Goal: Information Seeking & Learning: Learn about a topic

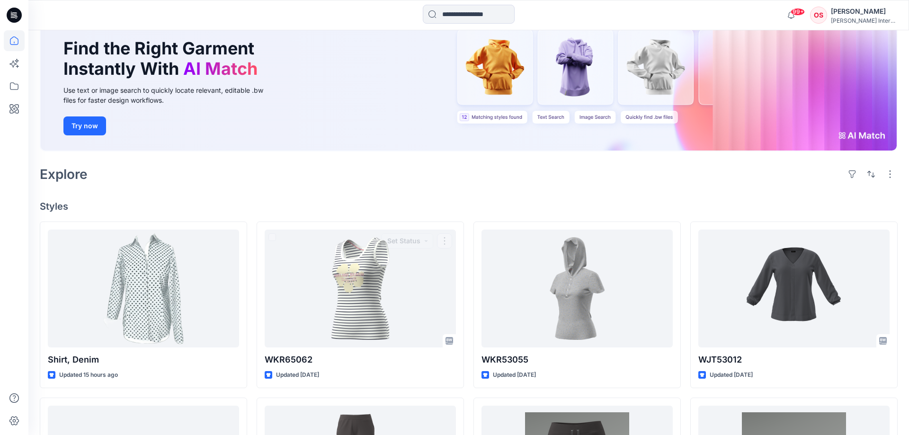
scroll to position [97, 0]
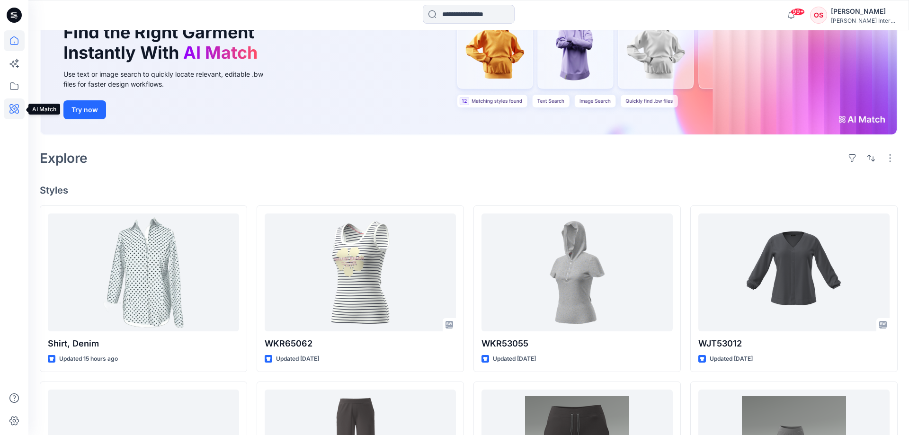
click at [13, 109] on icon at bounding box center [14, 109] width 3 height 3
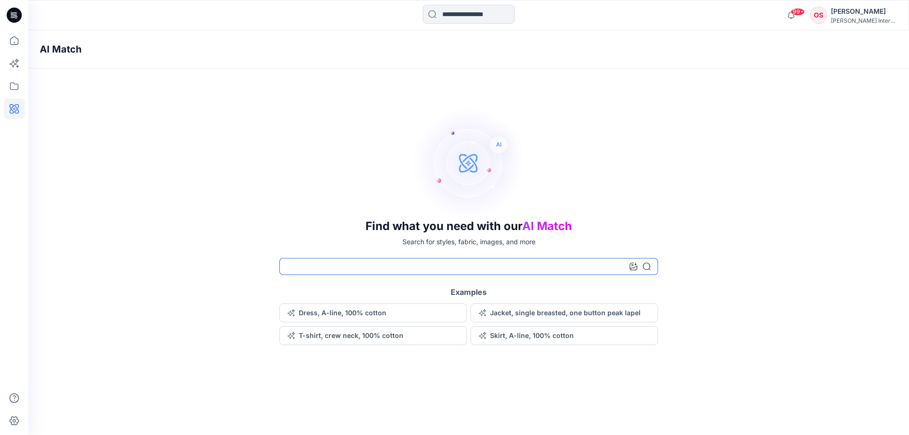
click at [330, 267] on input at bounding box center [468, 266] width 379 height 17
type input "**********"
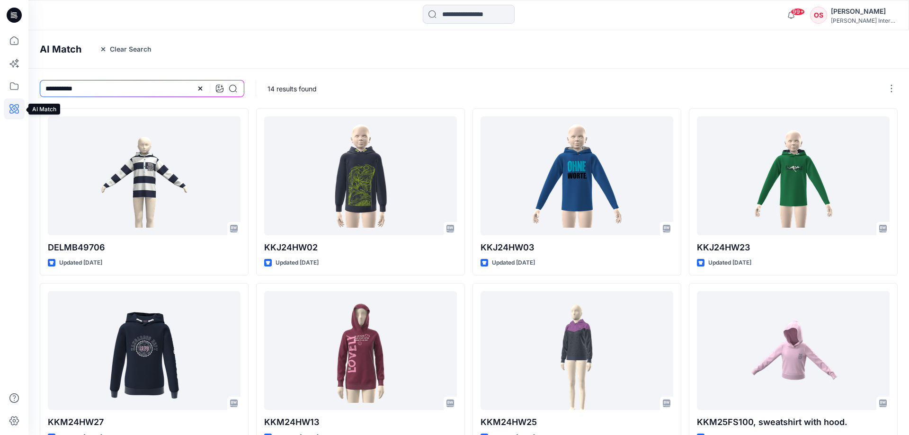
click at [16, 107] on icon at bounding box center [13, 108] width 9 height 9
click at [52, 90] on input "**********" at bounding box center [142, 88] width 205 height 17
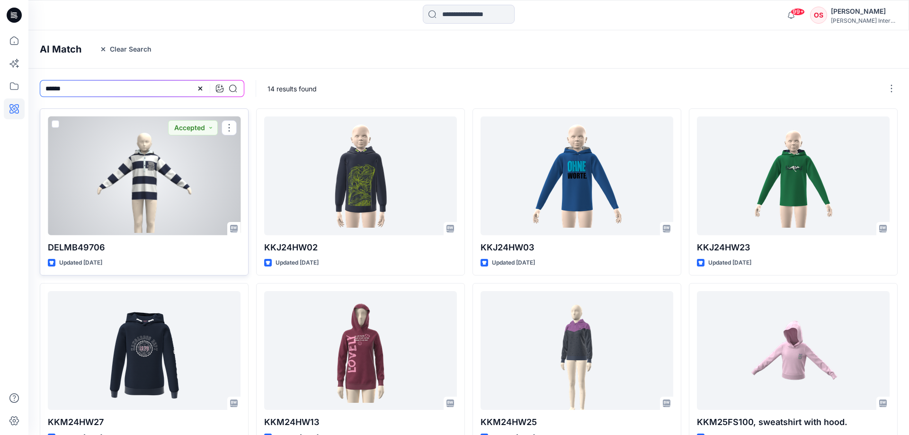
type input "******"
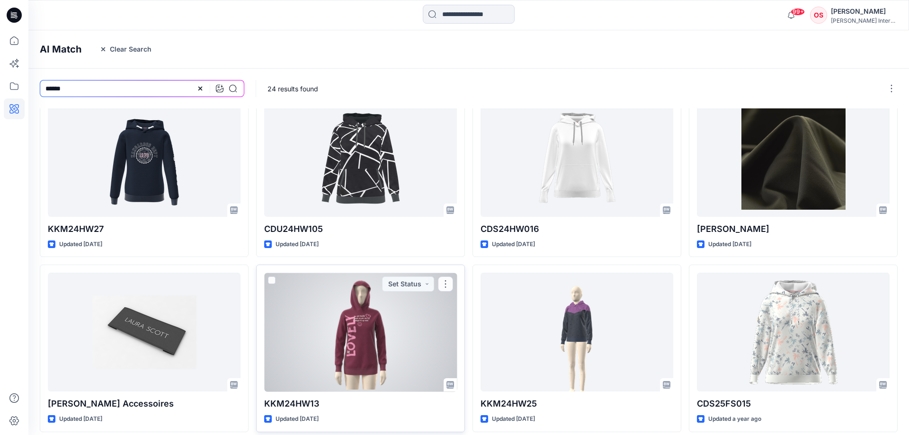
scroll to position [228, 0]
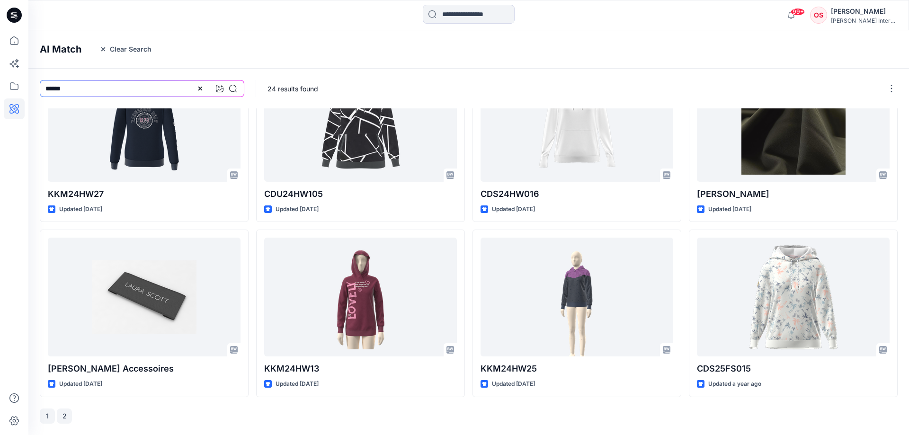
click at [61, 417] on button "2" at bounding box center [64, 416] width 15 height 15
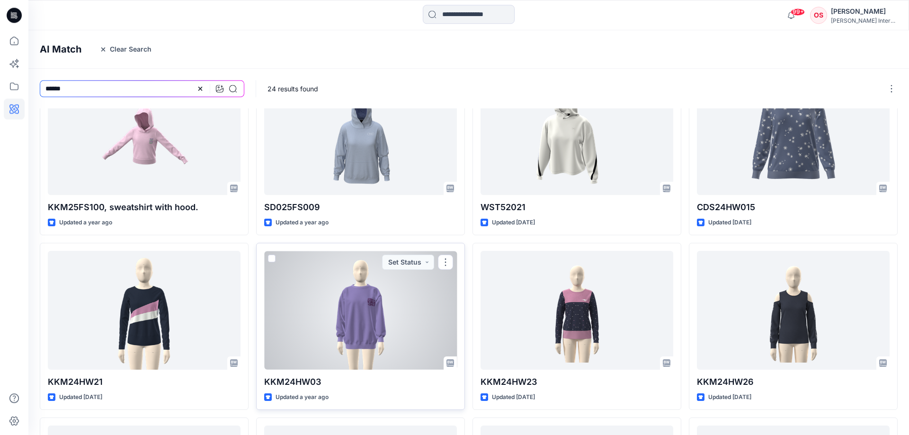
scroll to position [0, 0]
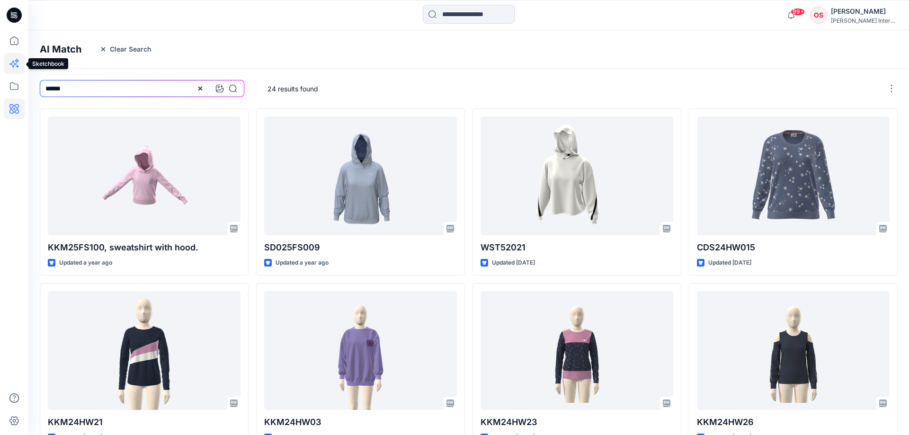
click at [16, 62] on icon at bounding box center [14, 63] width 21 height 21
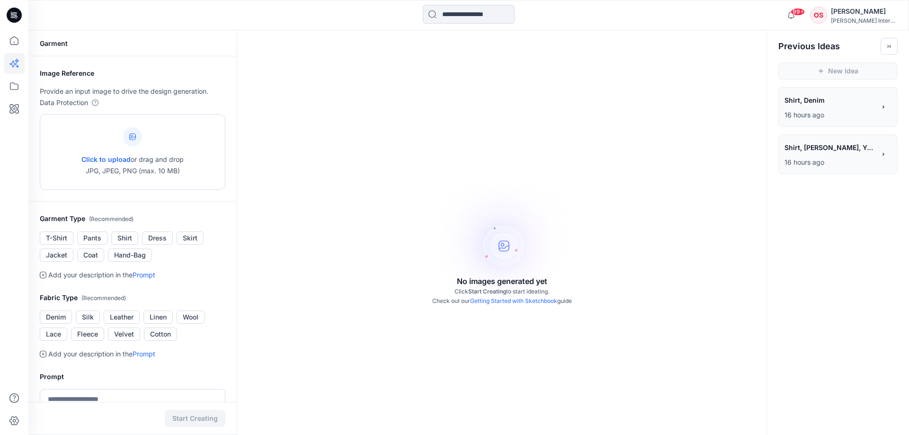
click at [131, 132] on div at bounding box center [132, 136] width 19 height 19
type input "**********"
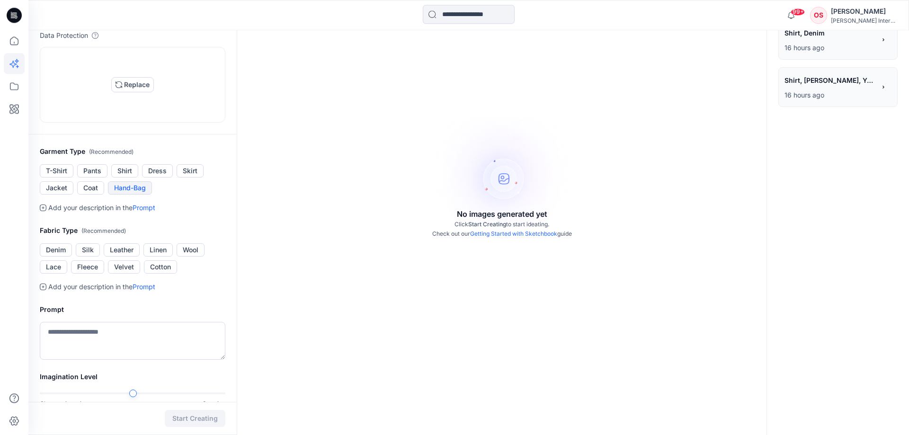
scroll to position [145, 0]
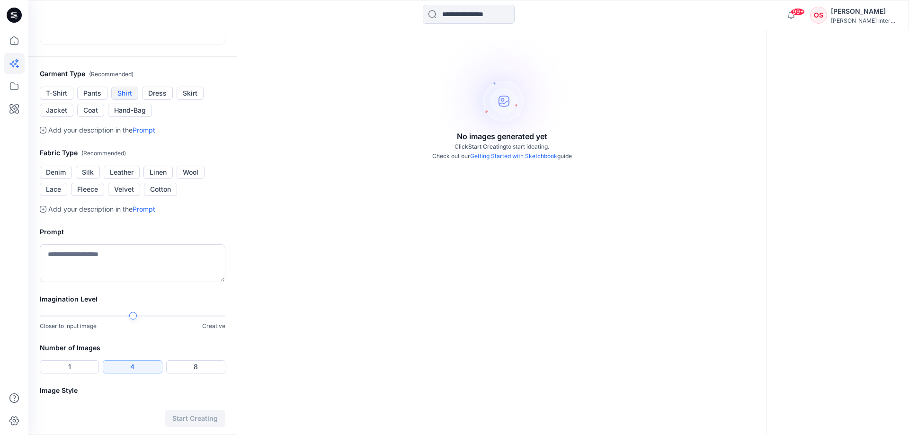
click at [128, 100] on button "Shirt" at bounding box center [124, 93] width 27 height 13
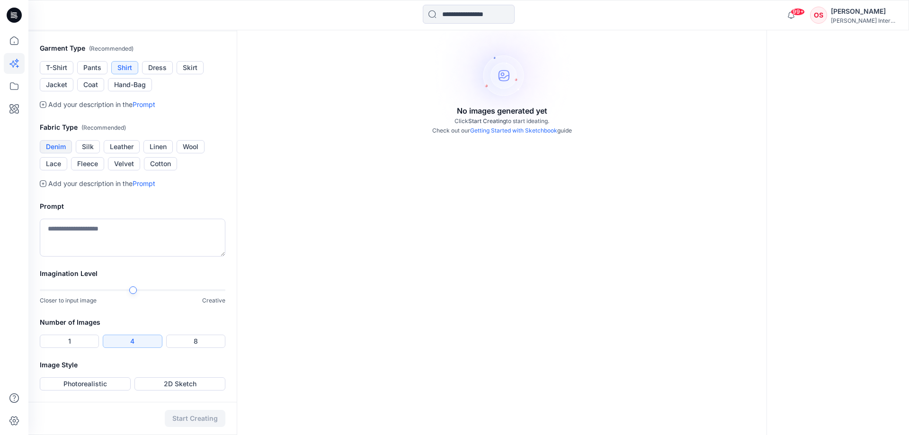
click at [60, 147] on button "Denim" at bounding box center [56, 146] width 32 height 13
click at [107, 376] on div "Image Style Photorealistic 2D Sketch" at bounding box center [132, 380] width 208 height 43
click at [111, 386] on button "Photorealistic" at bounding box center [85, 383] width 91 height 13
click at [205, 421] on button "Start Creating" at bounding box center [195, 418] width 61 height 17
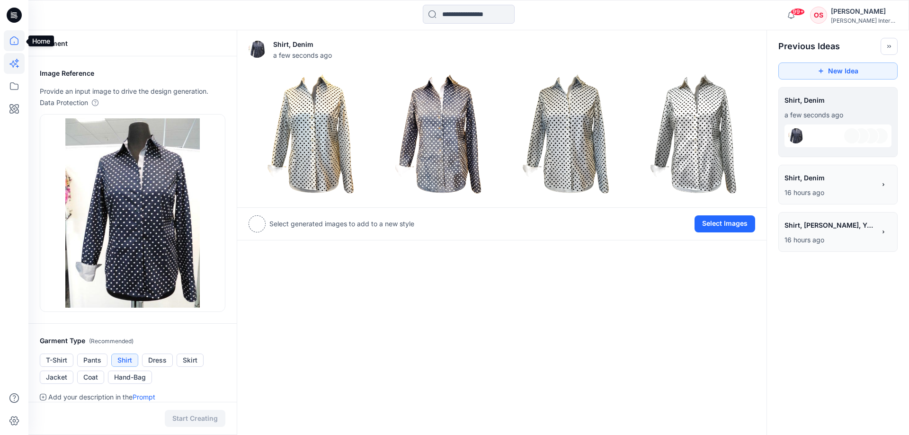
click at [11, 41] on icon at bounding box center [14, 40] width 21 height 21
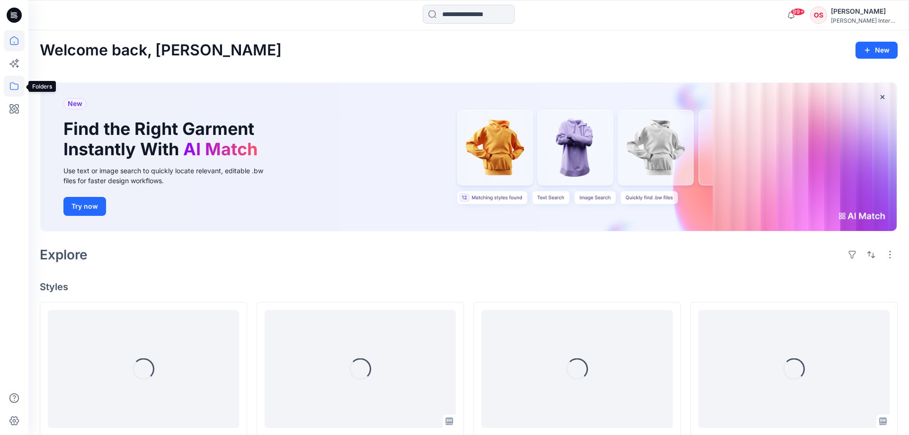
click at [15, 86] on icon at bounding box center [14, 86] width 21 height 21
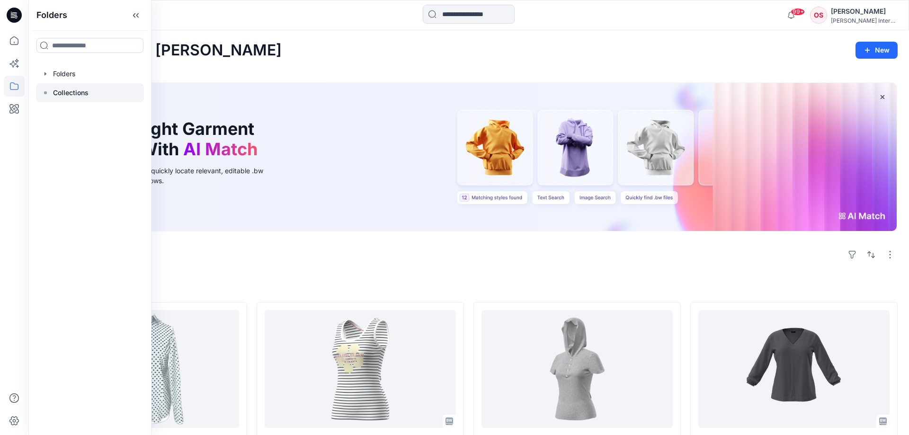
click at [70, 90] on p "Collections" at bounding box center [71, 92] width 36 height 11
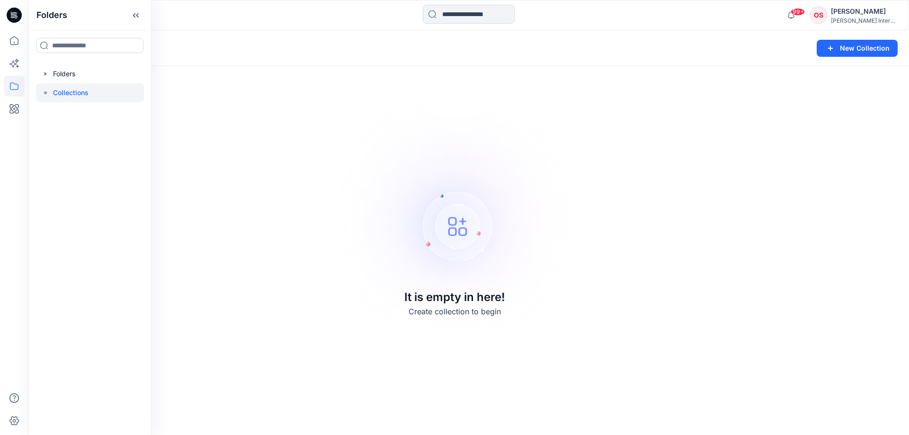
click at [326, 197] on img at bounding box center [455, 217] width 264 height 265
click at [12, 36] on icon at bounding box center [14, 40] width 21 height 21
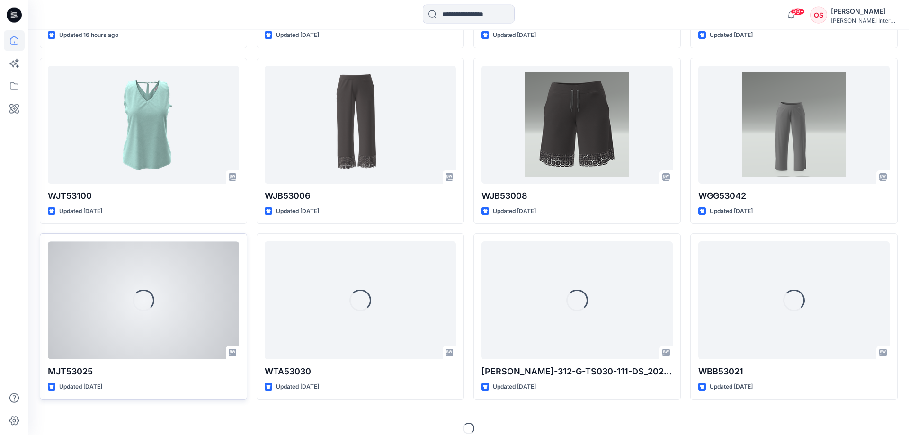
scroll to position [431, 0]
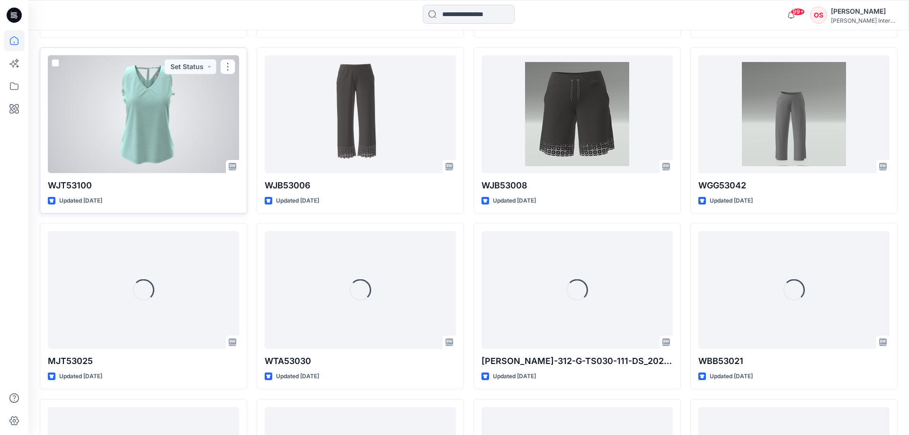
click at [152, 138] on div at bounding box center [143, 114] width 191 height 118
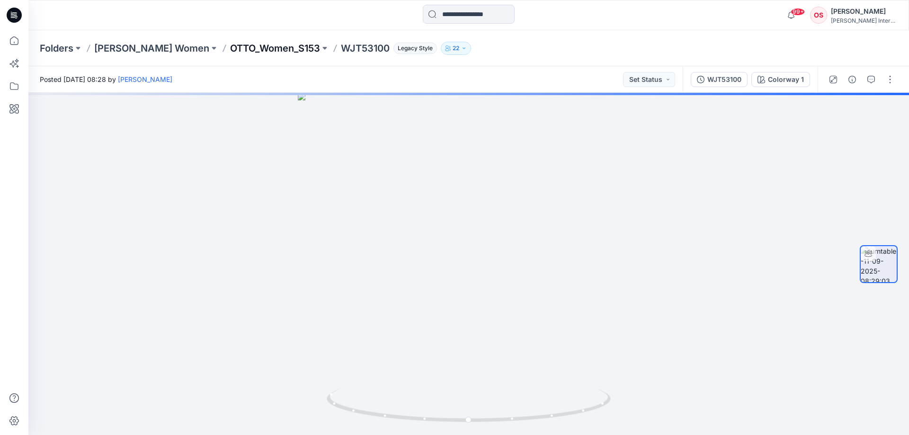
click at [250, 48] on p "OTTO_Women_S153" at bounding box center [275, 48] width 90 height 13
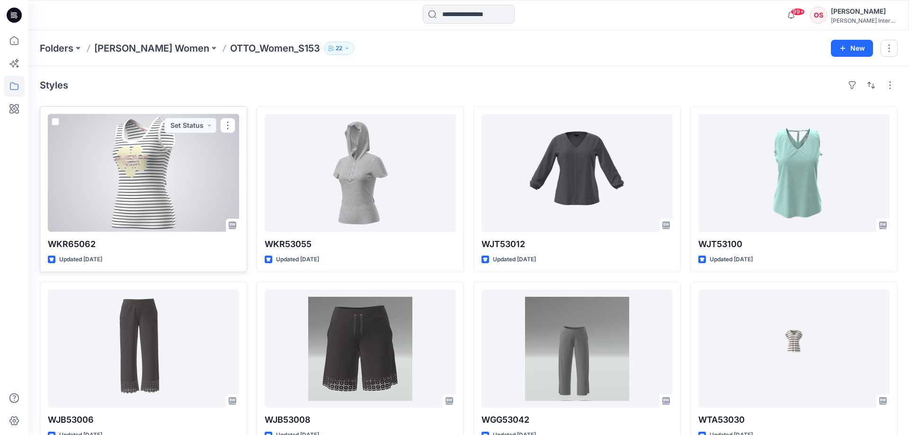
click at [173, 172] on div at bounding box center [143, 173] width 191 height 118
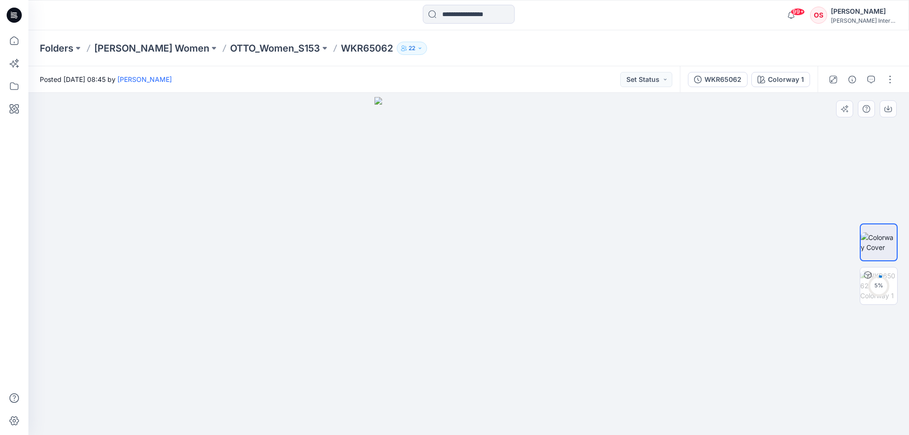
drag, startPoint x: 466, startPoint y: 288, endPoint x: 548, endPoint y: 290, distance: 81.5
click at [548, 290] on img at bounding box center [469, 266] width 189 height 339
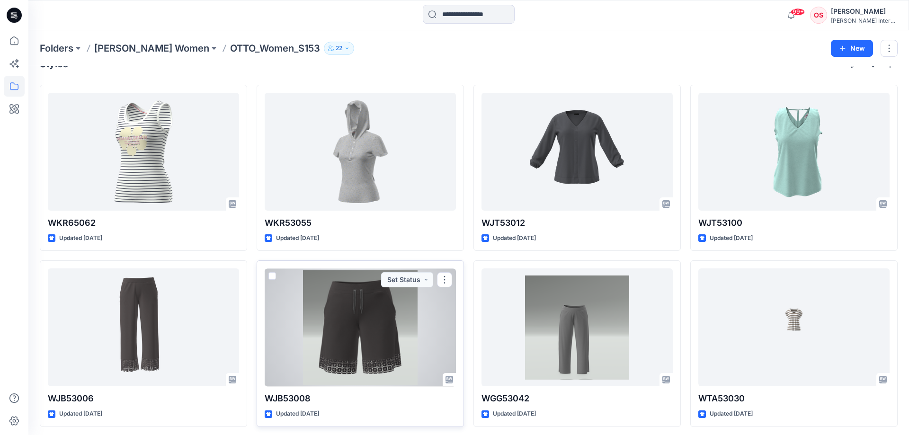
scroll to position [25, 0]
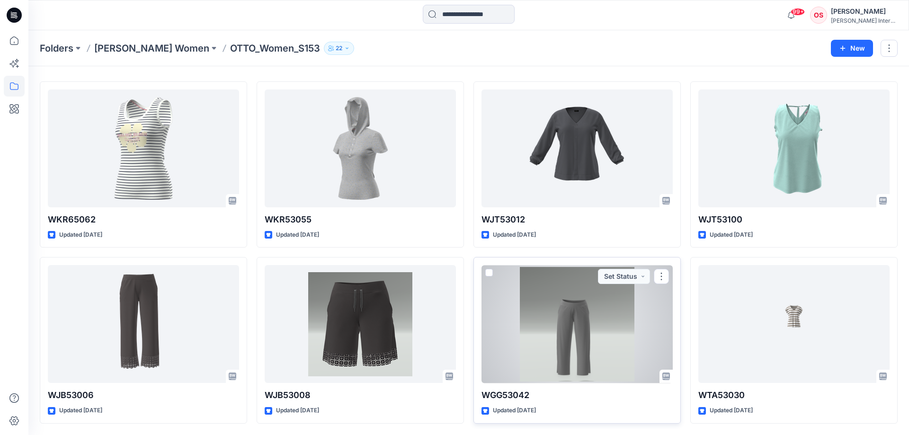
click at [563, 342] on div at bounding box center [577, 324] width 191 height 118
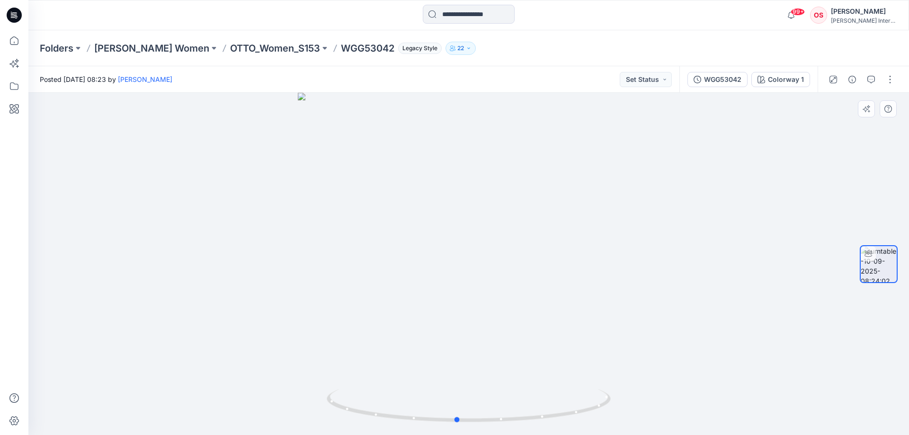
drag, startPoint x: 469, startPoint y: 350, endPoint x: 458, endPoint y: 346, distance: 12.6
click at [458, 346] on div at bounding box center [468, 264] width 881 height 342
click at [471, 324] on div at bounding box center [468, 264] width 881 height 342
drag, startPoint x: 458, startPoint y: 329, endPoint x: 494, endPoint y: 335, distance: 35.6
click at [494, 335] on div at bounding box center [468, 264] width 881 height 342
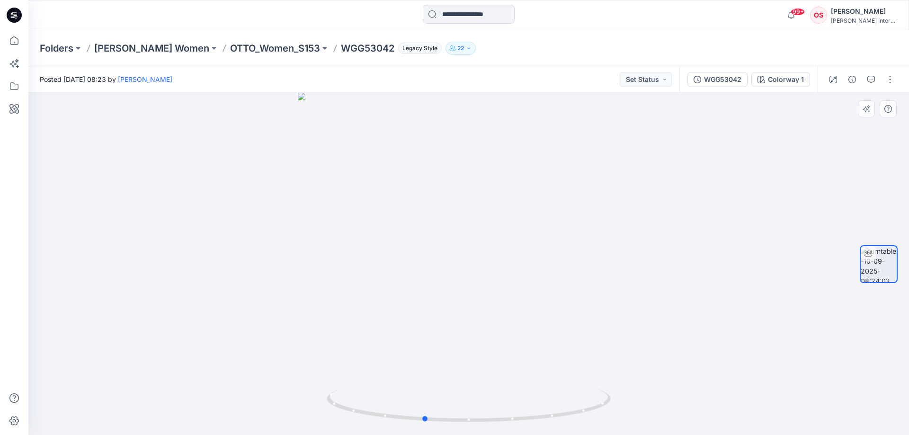
drag, startPoint x: 442, startPoint y: 297, endPoint x: 379, endPoint y: 297, distance: 63.0
click at [379, 297] on div at bounding box center [468, 264] width 881 height 342
drag, startPoint x: 481, startPoint y: 282, endPoint x: 504, endPoint y: 288, distance: 23.4
click at [504, 288] on div at bounding box center [468, 264] width 881 height 342
drag, startPoint x: 496, startPoint y: 288, endPoint x: 508, endPoint y: 293, distance: 12.9
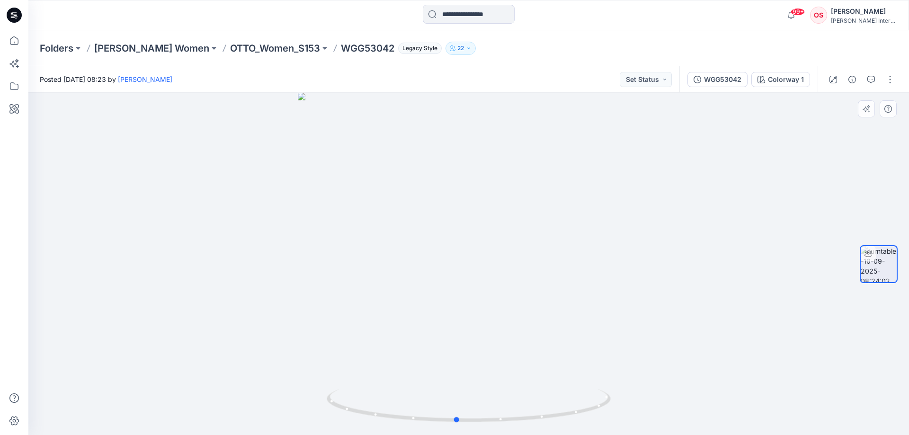
click at [508, 293] on div at bounding box center [468, 264] width 881 height 342
click at [871, 81] on icon "button" at bounding box center [872, 80] width 8 height 8
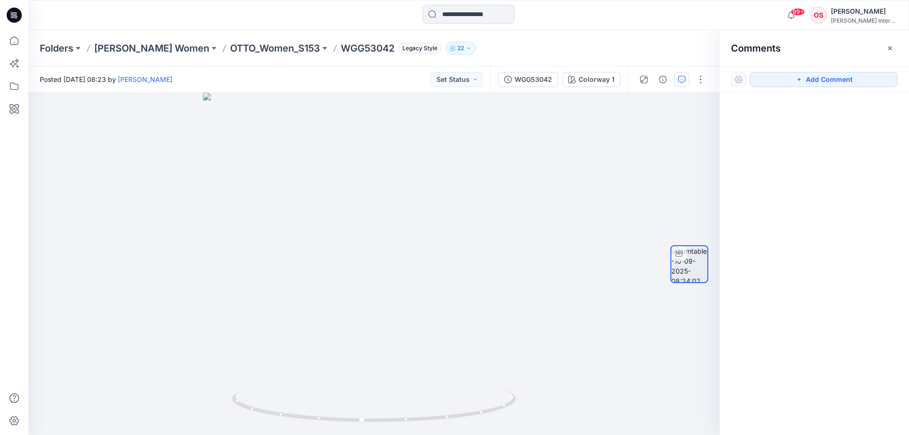
drag, startPoint x: 892, startPoint y: 48, endPoint x: 886, endPoint y: 55, distance: 9.4
click at [891, 49] on icon "button" at bounding box center [891, 49] width 8 height 8
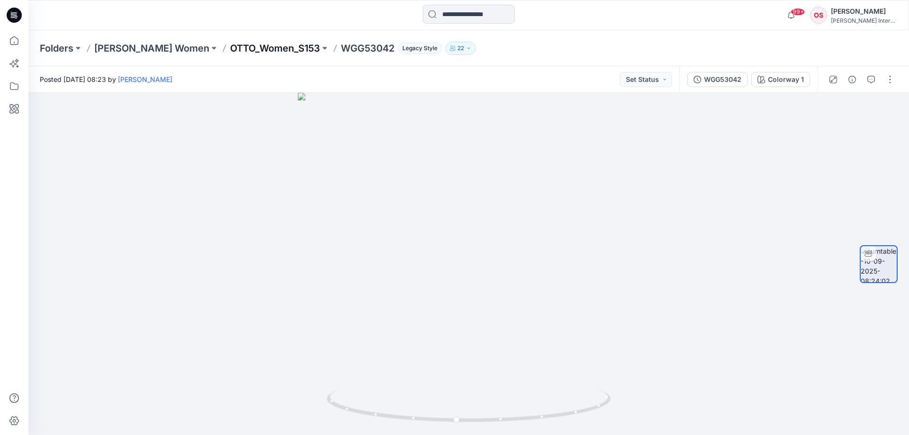
click at [252, 49] on p "OTTO_Women_S153" at bounding box center [275, 48] width 90 height 13
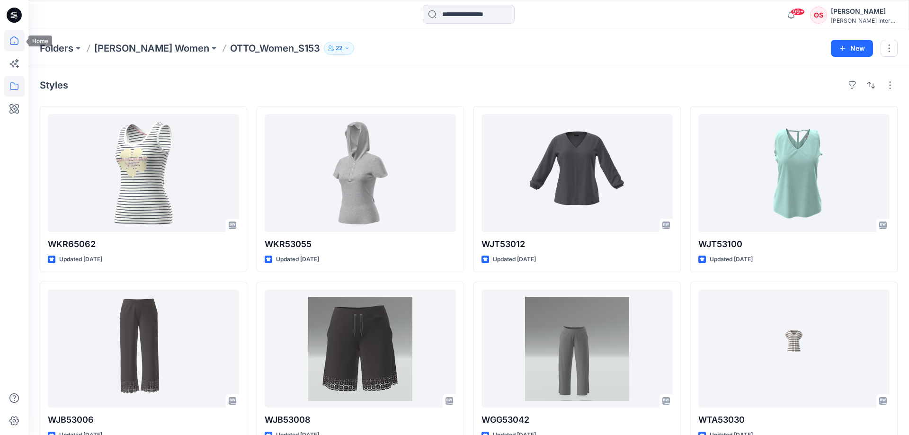
click at [17, 42] on icon at bounding box center [14, 40] width 21 height 21
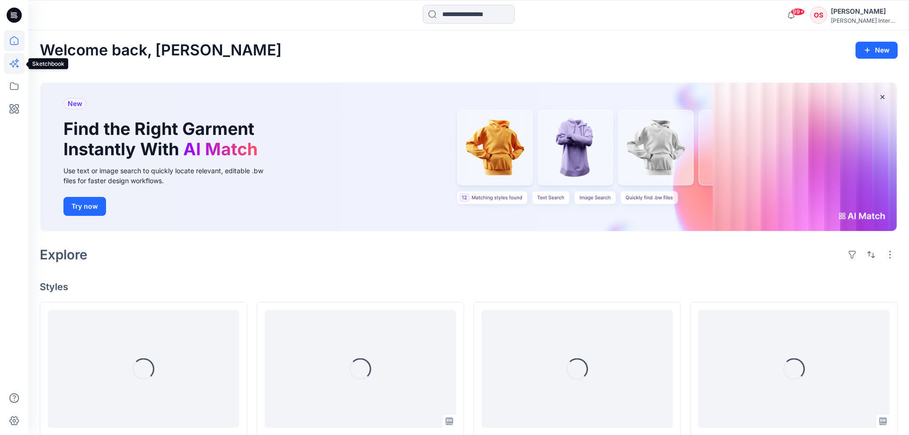
click at [14, 60] on icon at bounding box center [14, 63] width 21 height 21
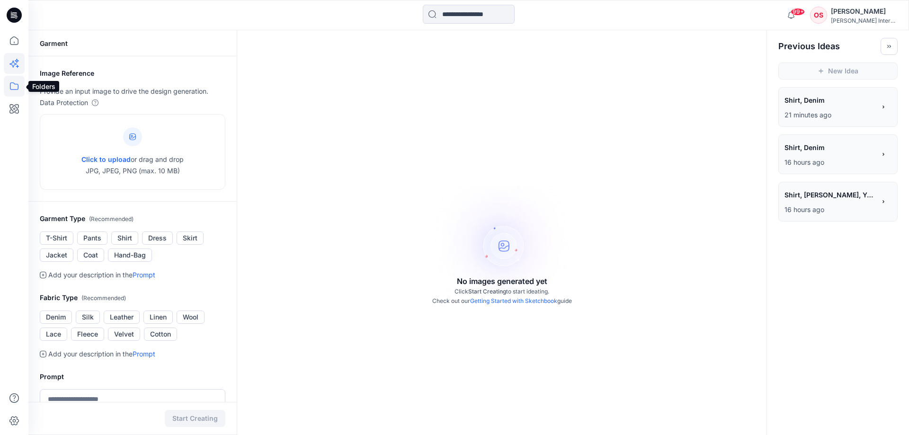
click at [18, 83] on icon at bounding box center [14, 86] width 21 height 21
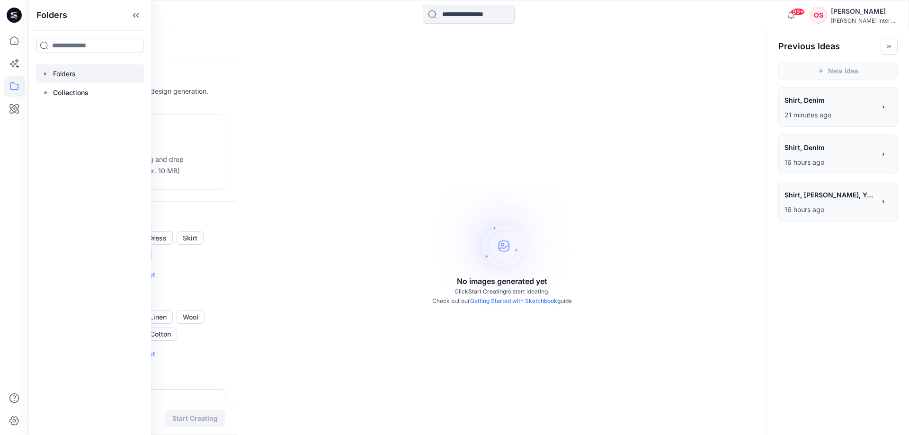
click at [74, 74] on div at bounding box center [90, 73] width 108 height 19
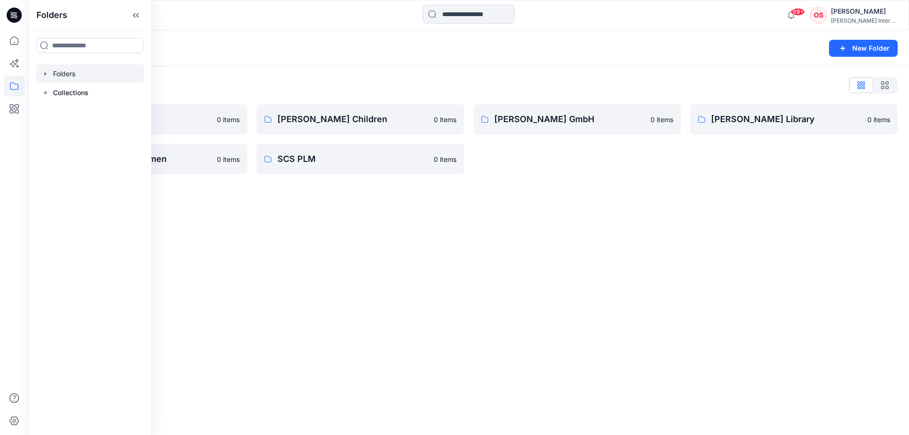
click at [283, 200] on div "Folders New Folder Folders List [PERSON_NAME] Test Group 0 items [PERSON_NAME] …" at bounding box center [468, 232] width 881 height 405
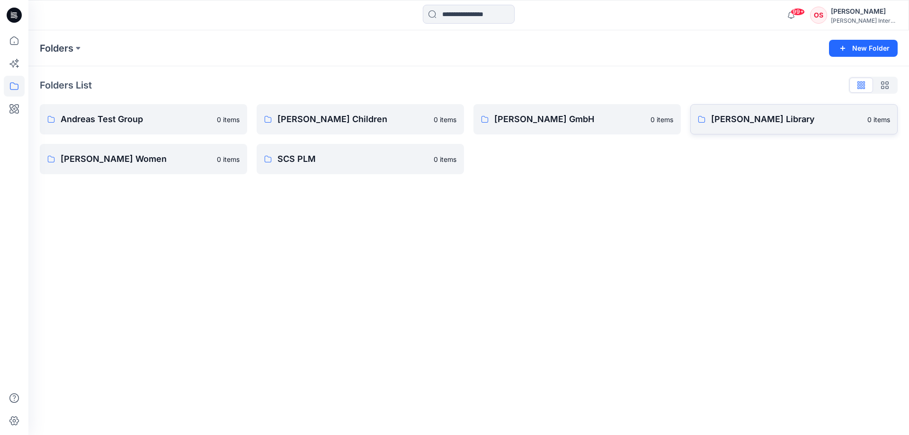
click at [730, 122] on p "[PERSON_NAME] Library" at bounding box center [786, 119] width 151 height 13
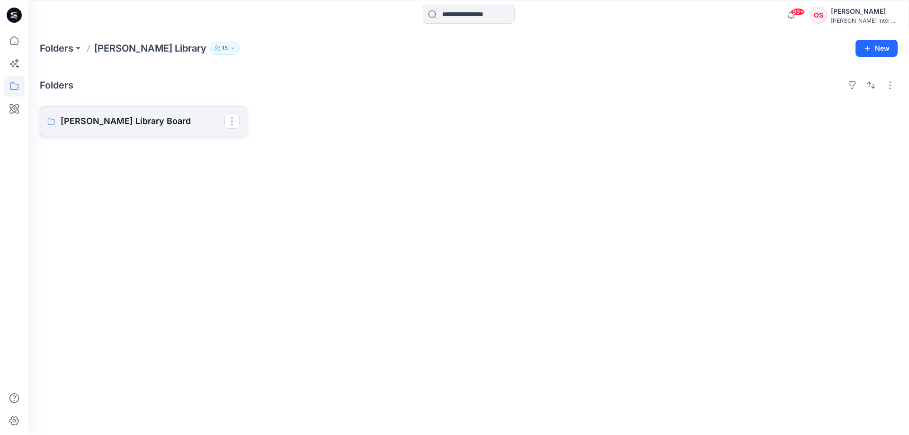
click at [141, 126] on p "[PERSON_NAME] Library Board" at bounding box center [143, 121] width 164 height 13
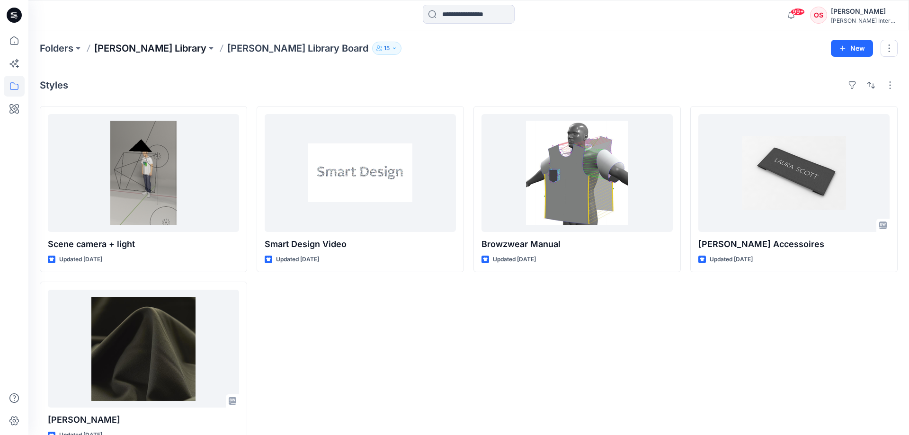
click at [133, 47] on p "[PERSON_NAME] Library" at bounding box center [150, 48] width 112 height 13
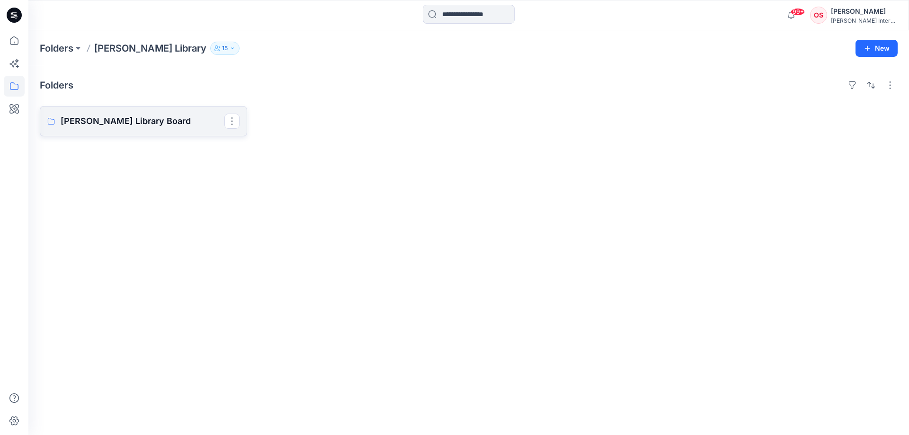
click at [136, 123] on p "[PERSON_NAME] Library Board" at bounding box center [143, 121] width 164 height 13
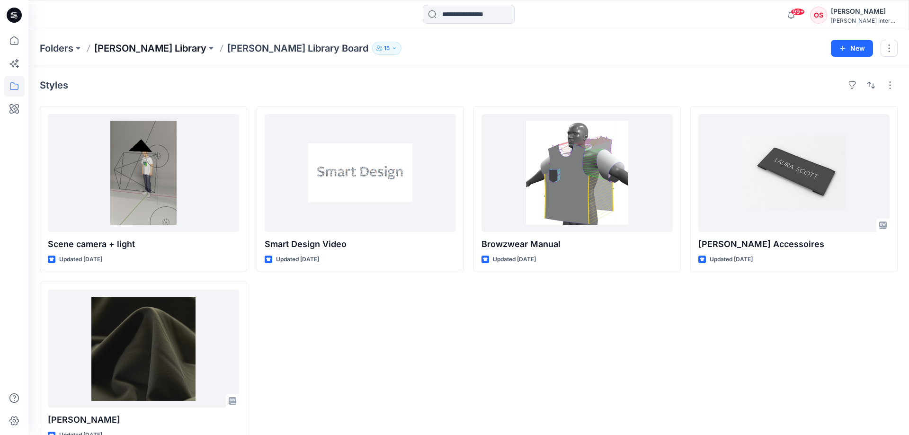
click at [140, 51] on p "[PERSON_NAME] Library" at bounding box center [150, 48] width 112 height 13
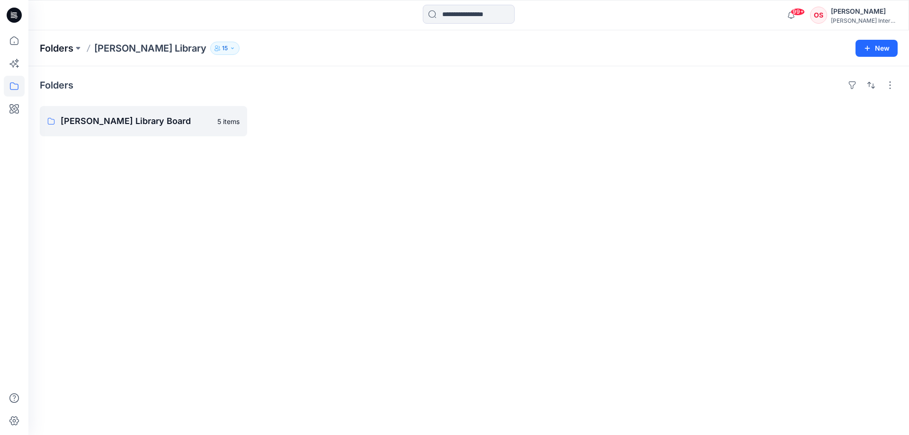
click at [62, 50] on p "Folders" at bounding box center [57, 48] width 34 height 13
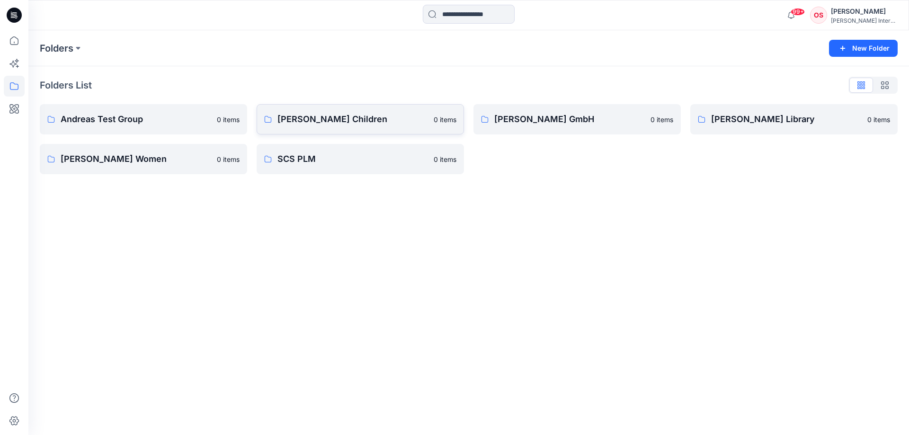
click at [332, 122] on p "[PERSON_NAME] Children" at bounding box center [353, 119] width 151 height 13
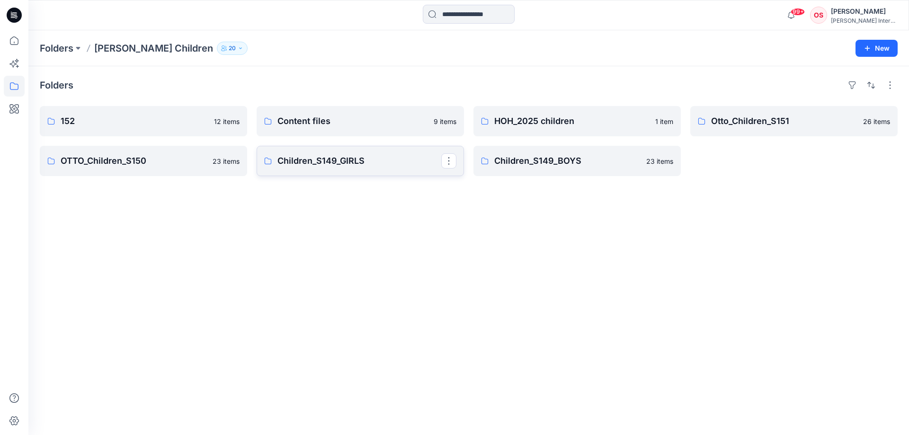
click at [384, 163] on p "Children_S149_GIRLS" at bounding box center [360, 160] width 164 height 13
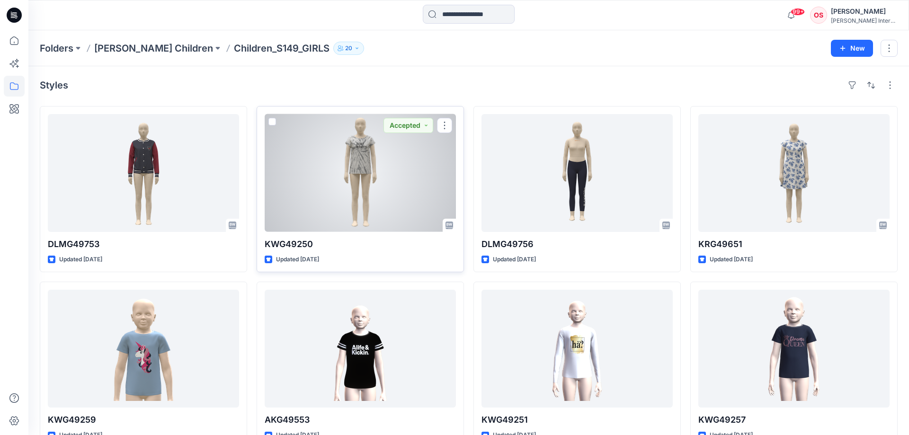
click at [376, 169] on div at bounding box center [360, 173] width 191 height 118
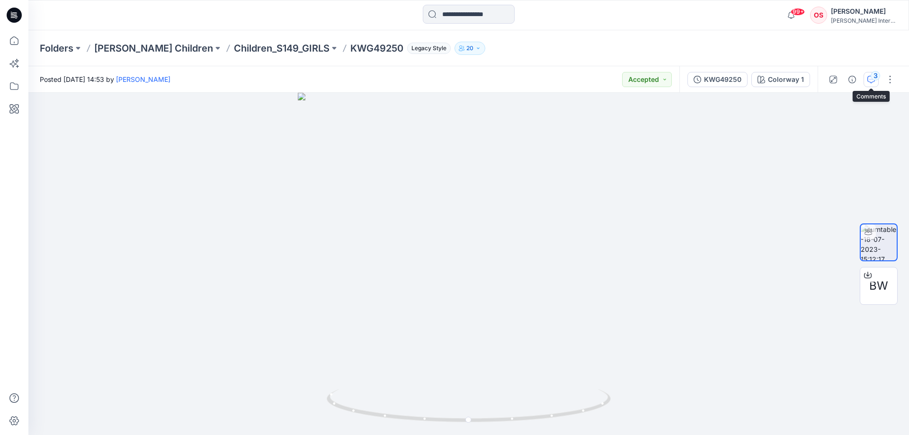
click at [872, 77] on div "3" at bounding box center [875, 75] width 9 height 9
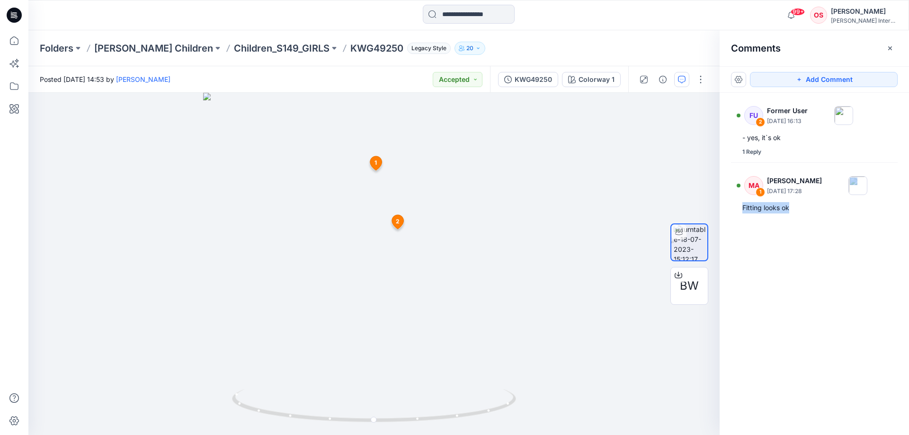
drag, startPoint x: 858, startPoint y: 144, endPoint x: 818, endPoint y: 323, distance: 184.4
click at [813, 329] on div "FU 2 Former User [DATE] 16:13 - yes, it`s ok 1 Reply MA 1 [PERSON_NAME] [DATE] …" at bounding box center [814, 246] width 189 height 307
click at [792, 280] on div "FU 2 Former User [DATE] 16:13 - yes, it`s ok 1 Reply MA 1 [PERSON_NAME] [DATE] …" at bounding box center [814, 246] width 189 height 307
